Goal: Communication & Community: Share content

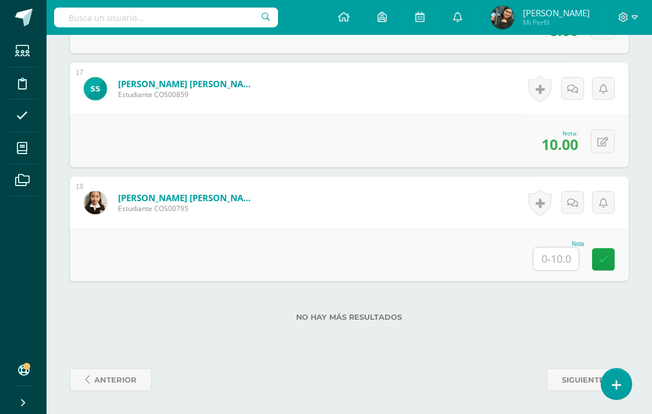
click at [559, 255] on input "text" at bounding box center [555, 259] width 45 height 23
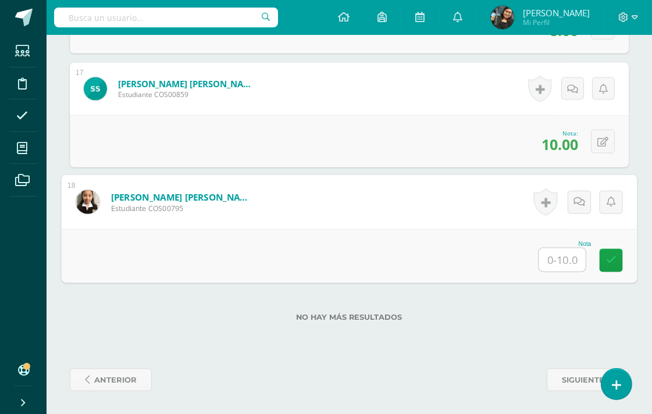
type input "0"
click at [577, 201] on icon at bounding box center [579, 202] width 12 height 10
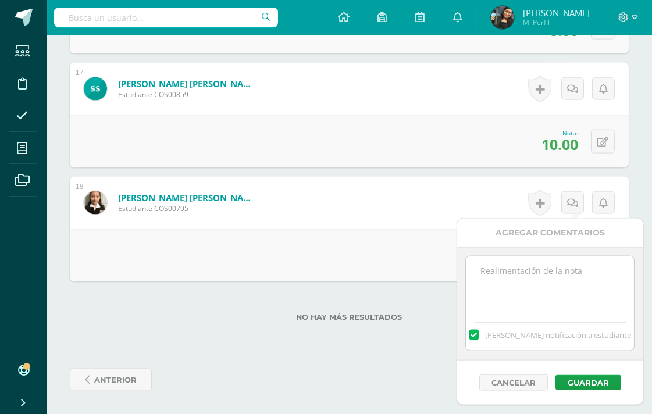
click at [519, 287] on textarea at bounding box center [550, 285] width 168 height 58
type textarea "no presentó cuaderno"
click at [600, 381] on button "Guardar" at bounding box center [588, 382] width 66 height 15
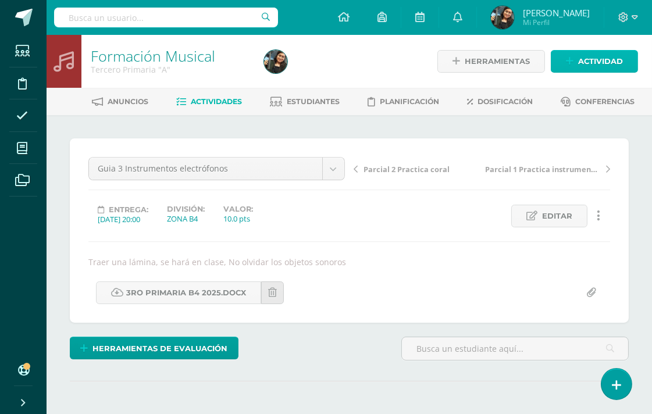
click at [599, 62] on span "Actividad" at bounding box center [600, 62] width 45 height 22
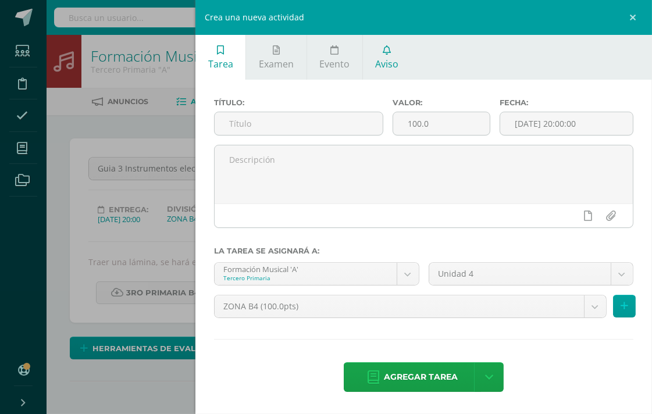
click at [386, 52] on icon at bounding box center [387, 49] width 8 height 9
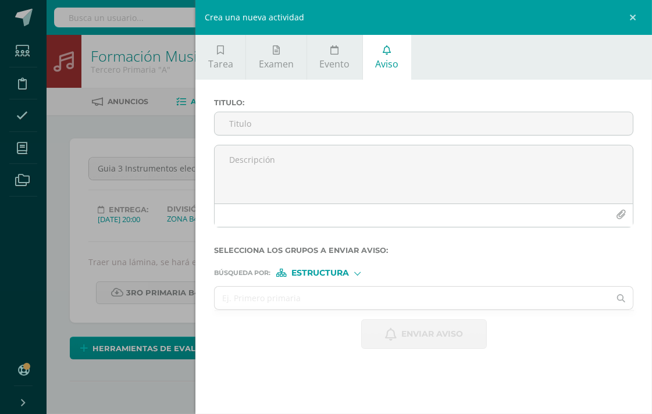
click at [358, 269] on div at bounding box center [357, 272] width 6 height 6
click at [330, 304] on span "Persona" at bounding box center [325, 303] width 42 height 6
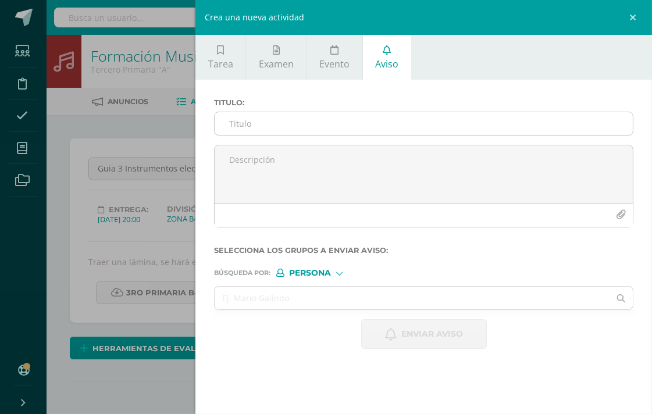
click at [308, 126] on input "Titulo :" at bounding box center [424, 123] width 418 height 23
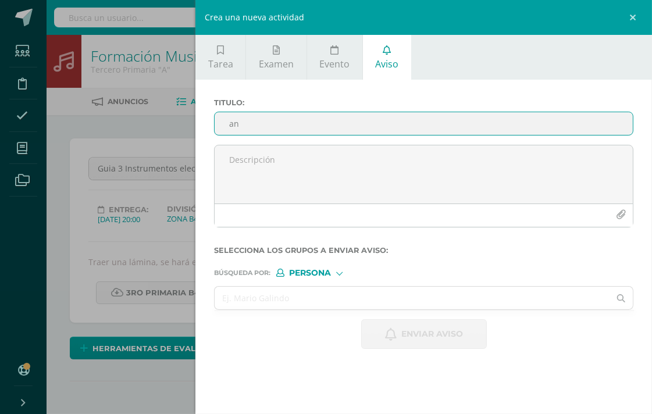
type input "a"
click at [330, 306] on input "text" at bounding box center [412, 298] width 395 height 23
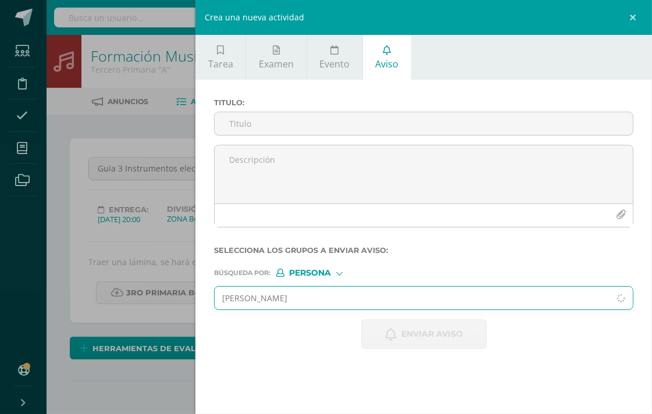
type input "[PERSON_NAME]"
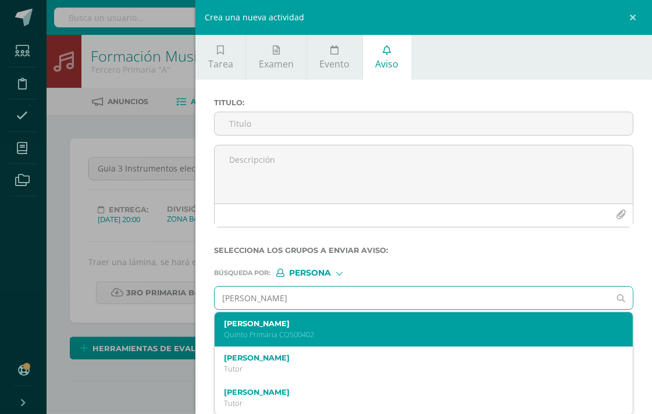
click at [339, 329] on div "[PERSON_NAME] Primaria COS00402" at bounding box center [414, 329] width 381 height 20
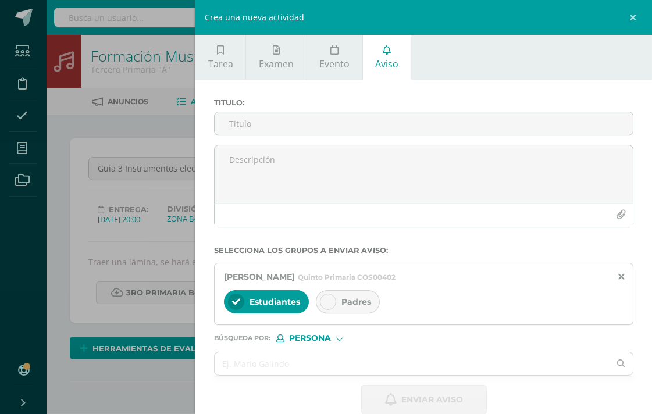
click at [334, 301] on div at bounding box center [328, 302] width 16 height 16
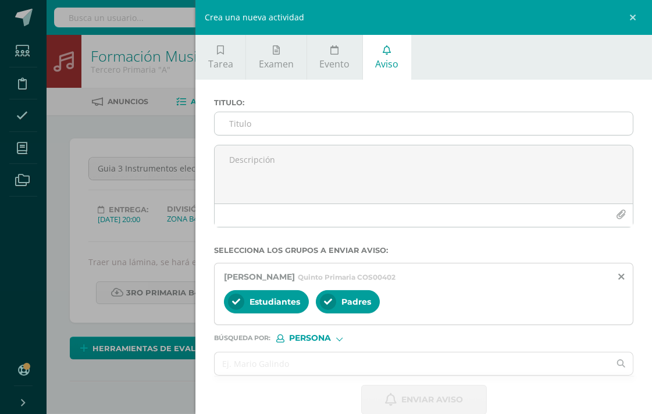
click at [287, 123] on input "Titulo :" at bounding box center [424, 123] width 418 height 23
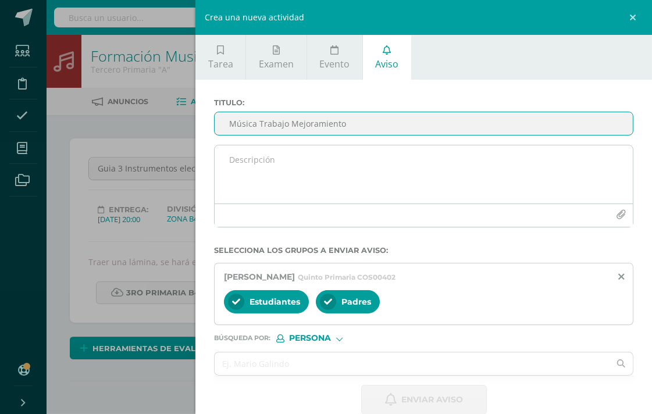
type input "Música Trabajo Mejoramiento"
click at [279, 163] on textarea at bounding box center [424, 174] width 418 height 58
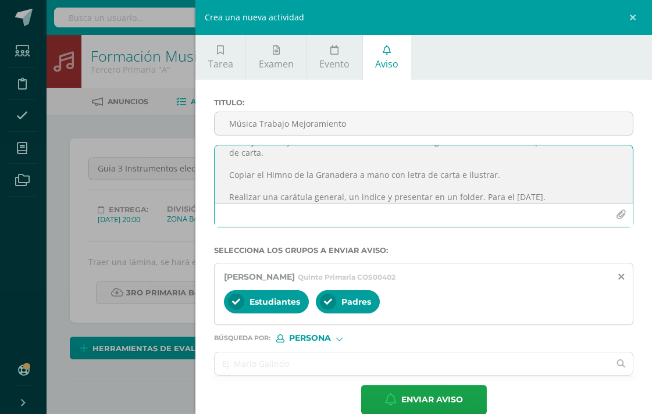
scroll to position [25, 0]
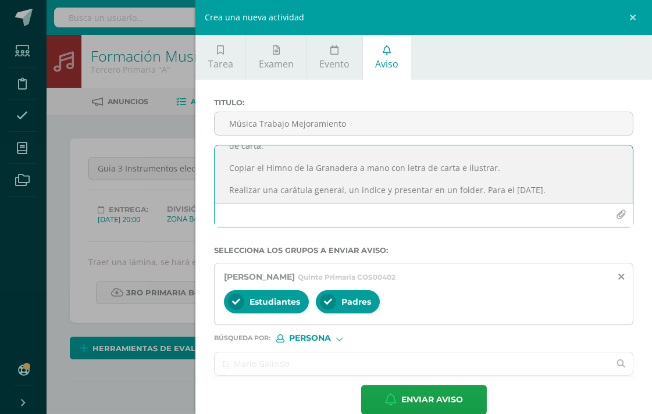
type textarea "Trabajas en hojas con lineas carta u oficio, todas las guias escritas del 3er b…"
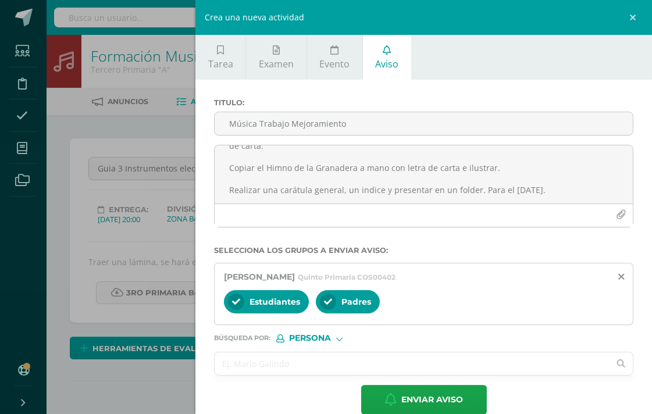
click at [315, 365] on input "text" at bounding box center [412, 363] width 395 height 23
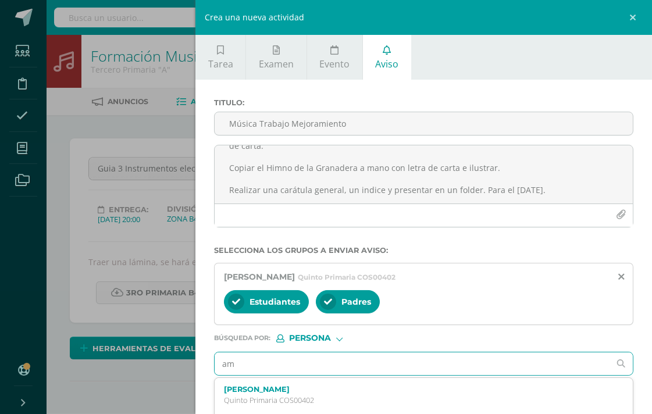
type input "[PERSON_NAME]"
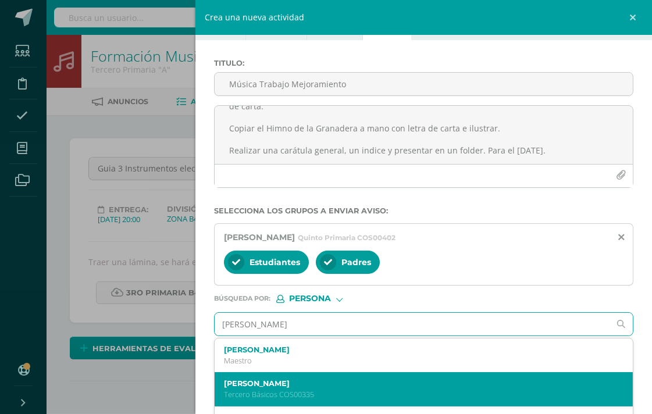
scroll to position [67, 0]
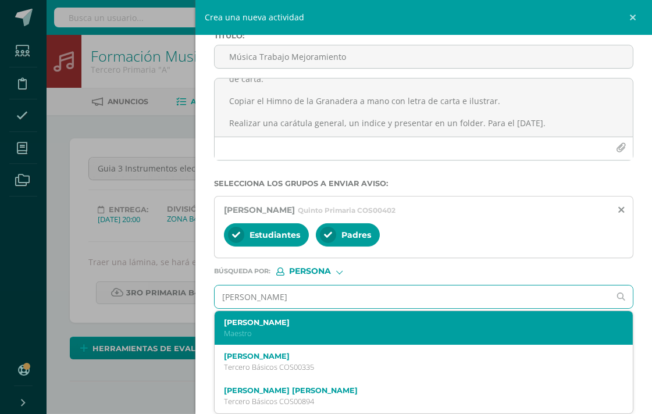
click at [319, 333] on p "Maestro" at bounding box center [414, 334] width 381 height 10
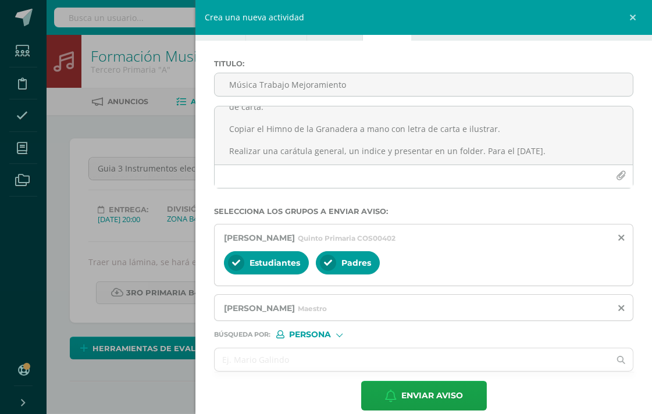
scroll to position [55, 0]
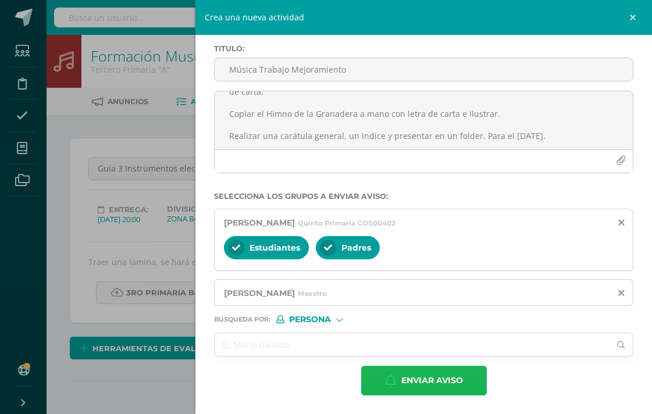
click at [441, 383] on span "Enviar aviso" at bounding box center [432, 380] width 62 height 28
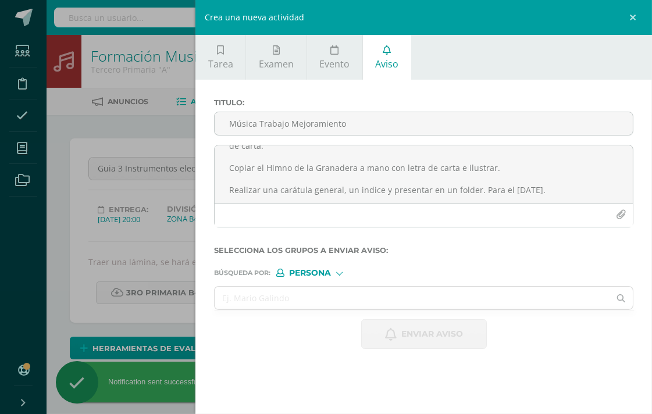
scroll to position [0, 0]
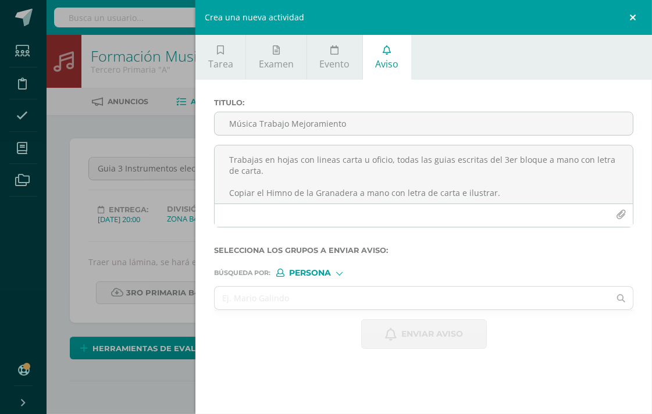
click at [633, 18] on link at bounding box center [634, 17] width 35 height 35
